Goal: Obtain resource: Obtain resource

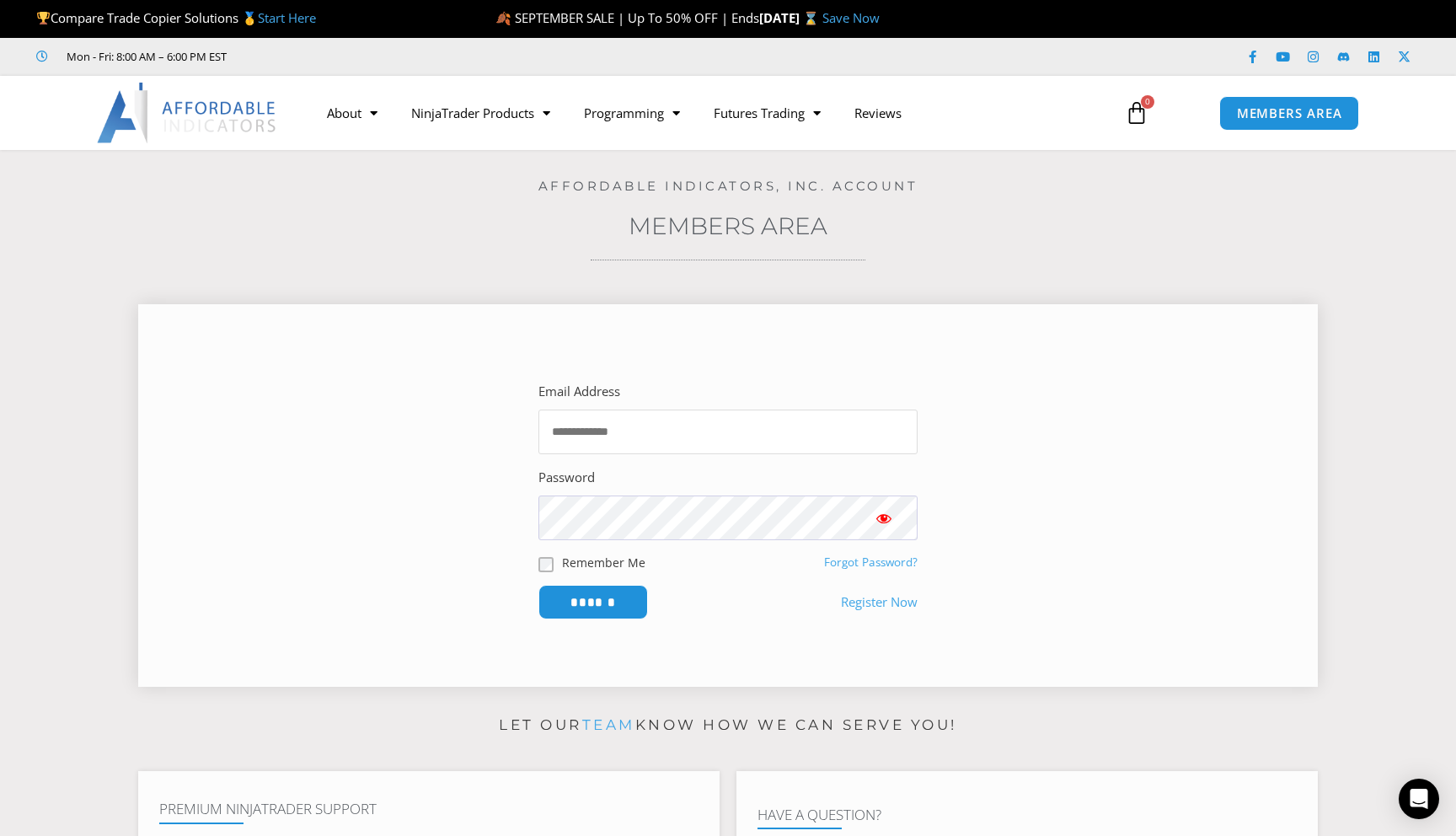
click at [744, 442] on input "Email Address" at bounding box center [728, 432] width 379 height 45
type input "**********"
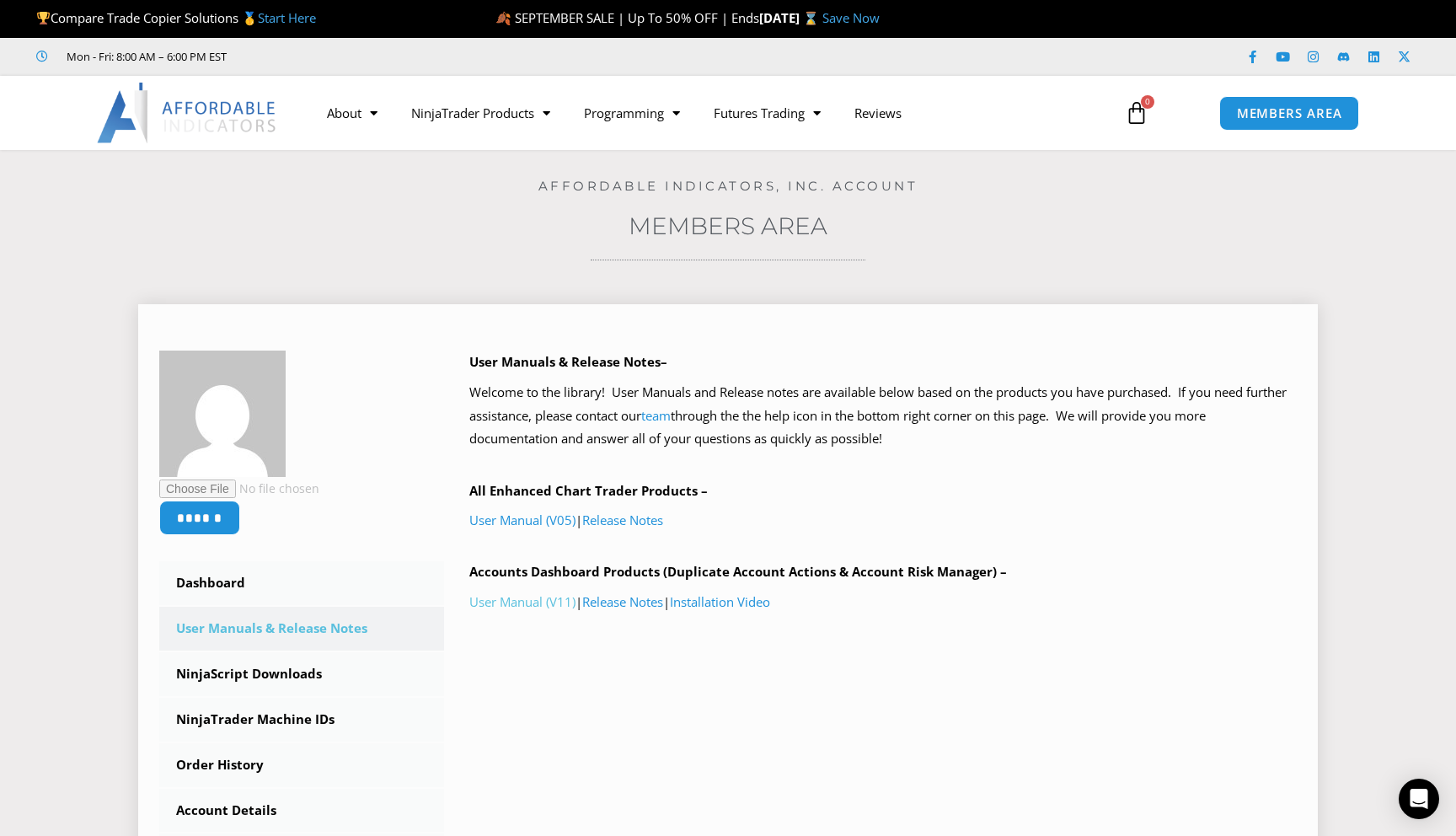
click at [549, 602] on link "User Manual (V11)" at bounding box center [522, 601] width 107 height 17
click at [520, 527] on link "User Manual (V05)" at bounding box center [522, 520] width 107 height 17
click at [561, 595] on link "User Manual (V11)" at bounding box center [522, 601] width 107 height 17
click at [529, 522] on link "User Manual (V05)" at bounding box center [522, 520] width 107 height 17
